Goal: Transaction & Acquisition: Purchase product/service

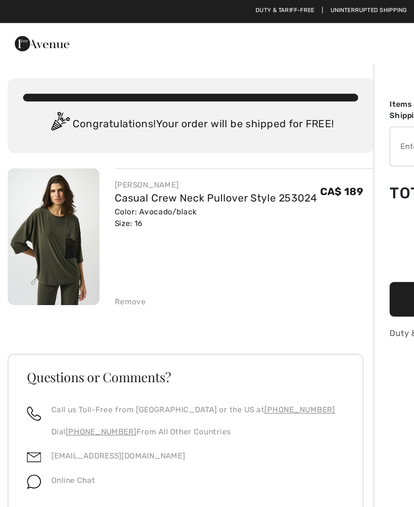
click at [87, 187] on div "Remove" at bounding box center [82, 188] width 20 height 7
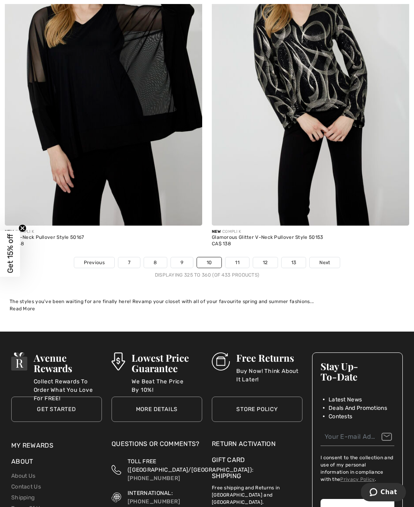
scroll to position [6036, 0]
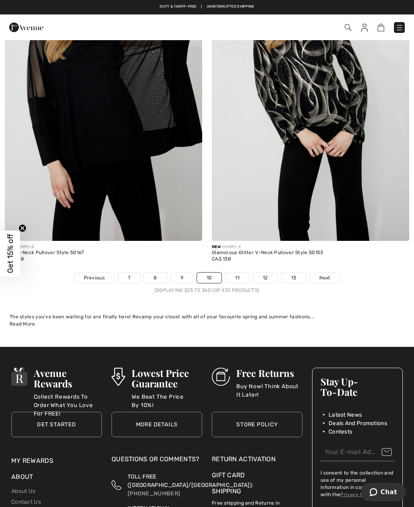
click at [239, 272] on link "11" at bounding box center [237, 277] width 24 height 10
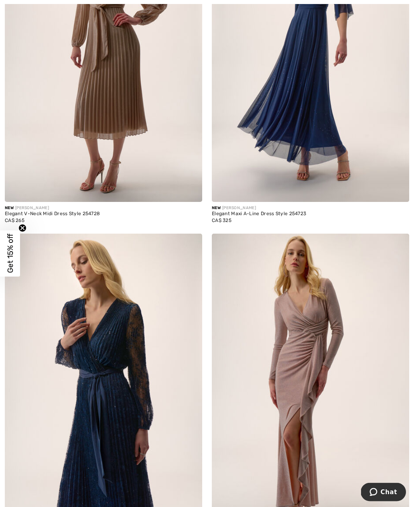
scroll to position [5065, 0]
click at [241, 387] on img at bounding box center [310, 381] width 197 height 296
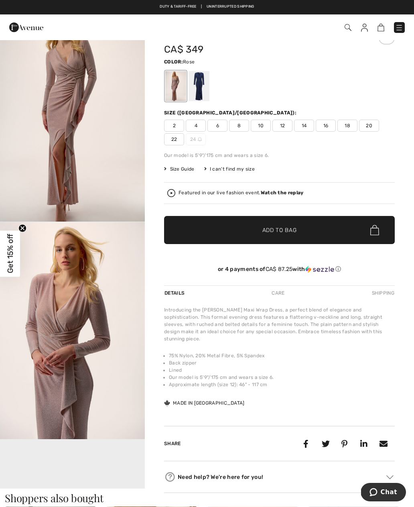
scroll to position [30, 0]
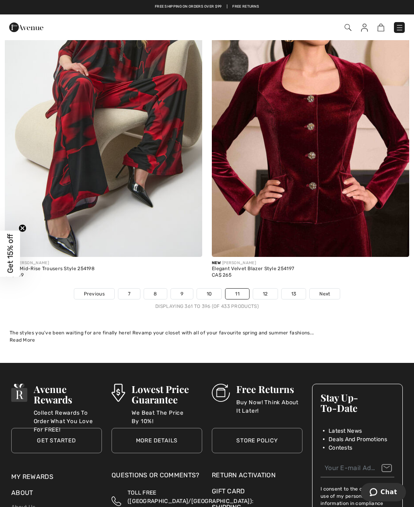
scroll to position [6017, 0]
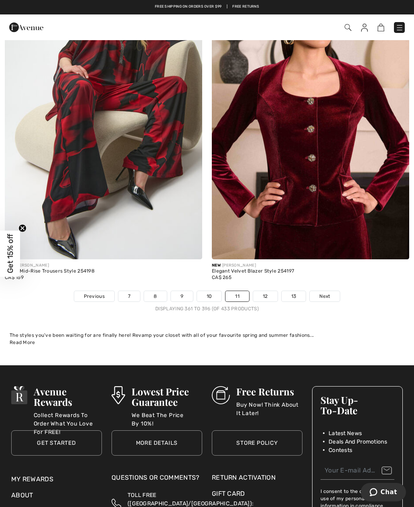
click at [266, 291] on link "12" at bounding box center [265, 296] width 24 height 10
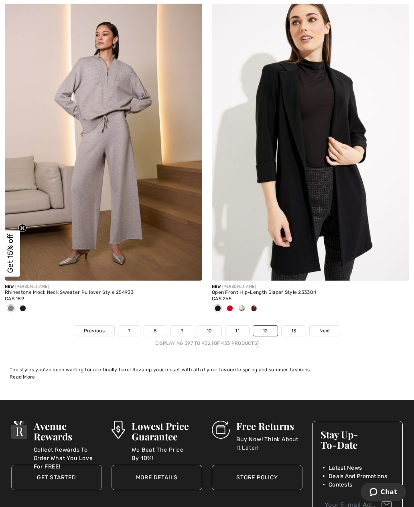
scroll to position [5924, 0]
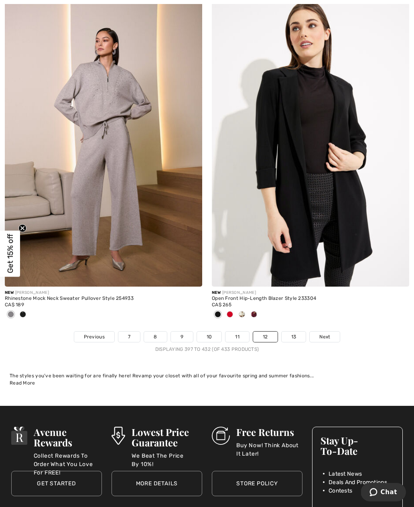
click at [296, 331] on link "13" at bounding box center [294, 336] width 24 height 10
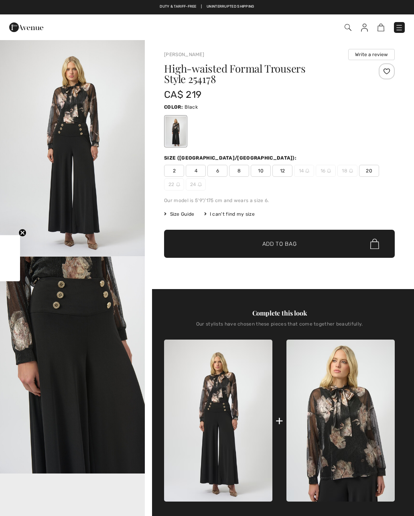
checkbox input "true"
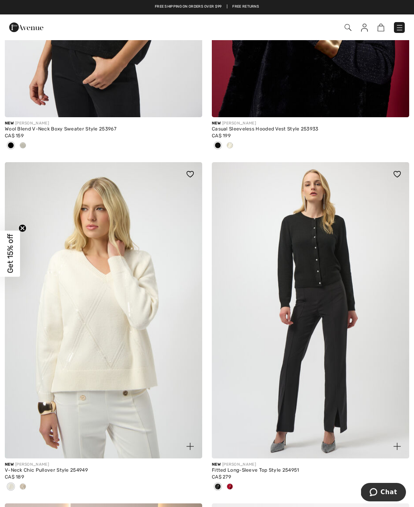
scroll to position [5411, 0]
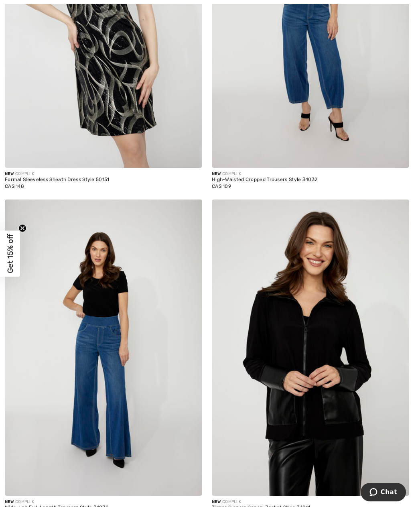
scroll to position [5126, 0]
